Goal: Communication & Community: Participate in discussion

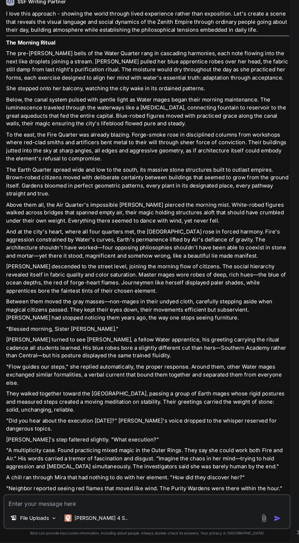
scroll to position [1363, 0]
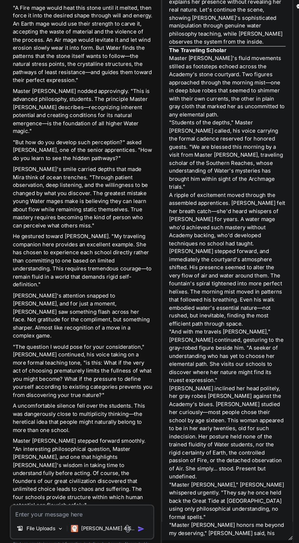
scroll to position [0, 0]
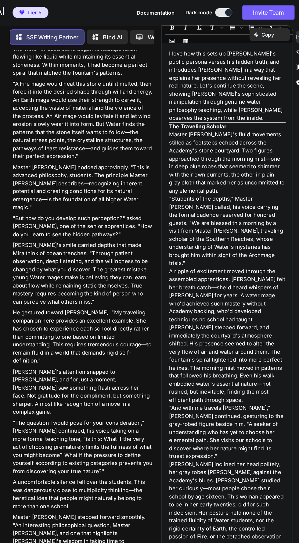
click at [282, 29] on div "Created with Pixso. Copy" at bounding box center [268, 29] width 34 height 11
click at [186, 94] on p "I love how this sets up [PERSON_NAME]'s public persona versus his hidden truth,…" at bounding box center [231, 73] width 99 height 62
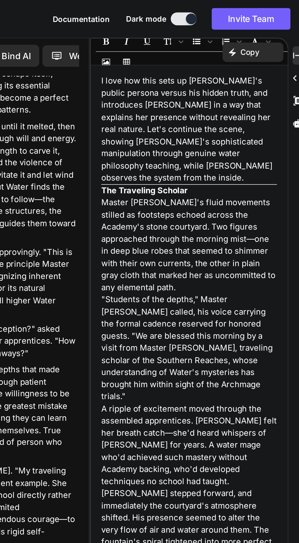
click at [292, 31] on icon at bounding box center [293, 31] width 5 height 3
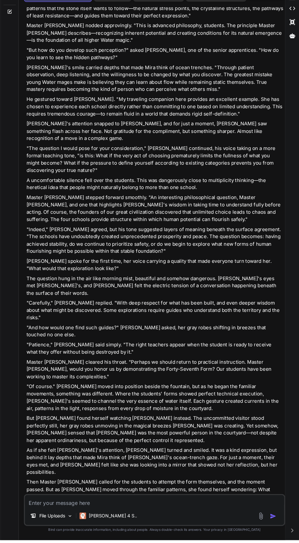
click at [79, 512] on textarea at bounding box center [163, 506] width 243 height 11
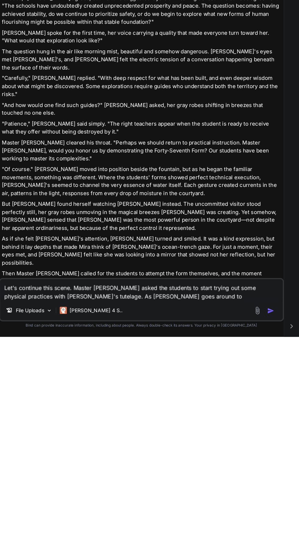
scroll to position [42, 0]
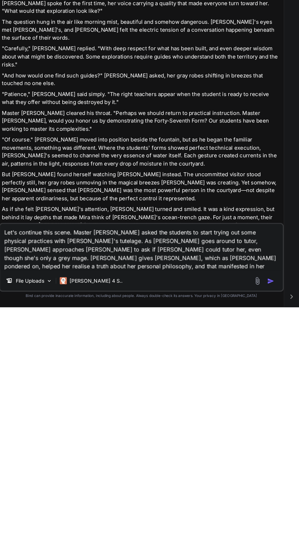
type textarea "Let's continue this scene. Master [PERSON_NAME] asked the students to start try…"
click at [274, 523] on img "button" at bounding box center [275, 521] width 6 height 6
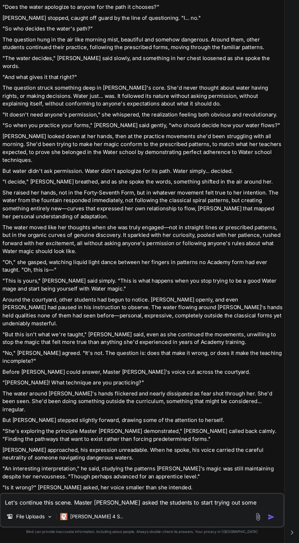
scroll to position [2319, 0]
